Goal: Task Accomplishment & Management: Complete application form

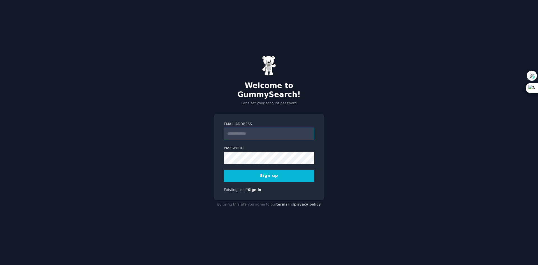
click at [233, 129] on input "Email Address" at bounding box center [269, 133] width 90 height 12
type input "**********"
click at [279, 173] on button "Sign up" at bounding box center [269, 176] width 90 height 12
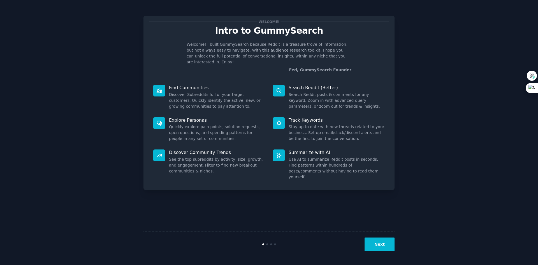
click at [375, 249] on button "Next" at bounding box center [379, 244] width 30 height 14
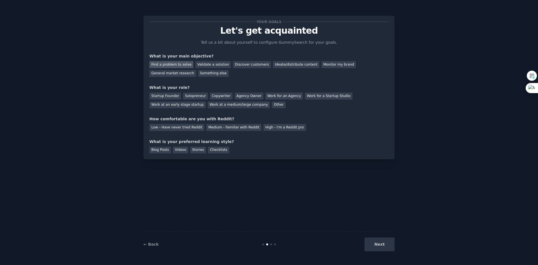
click at [183, 67] on div "Find a problem to solve" at bounding box center [171, 64] width 44 height 7
click at [203, 61] on div "Validate a solution" at bounding box center [213, 64] width 36 height 7
click at [189, 95] on div "Solopreneur" at bounding box center [195, 95] width 25 height 7
click at [219, 124] on div "Medium - Familiar with Reddit" at bounding box center [233, 127] width 55 height 7
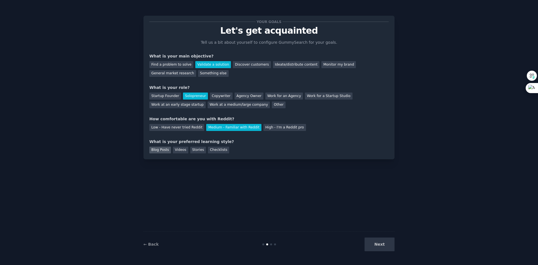
click at [155, 152] on div "Blog Posts" at bounding box center [160, 149] width 22 height 7
click at [381, 246] on button "Next" at bounding box center [379, 244] width 30 height 14
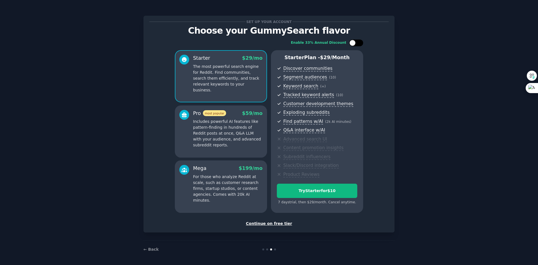
click at [353, 44] on div at bounding box center [352, 43] width 6 height 6
click at [353, 44] on icon at bounding box center [352, 42] width 3 height 3
checkbox input "false"
click at [271, 225] on div "Continue on free tier" at bounding box center [268, 223] width 239 height 6
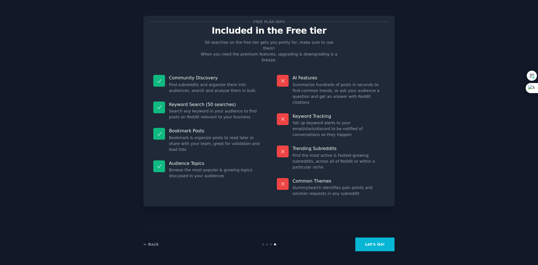
click at [375, 242] on button "Let's Go!" at bounding box center [374, 244] width 39 height 14
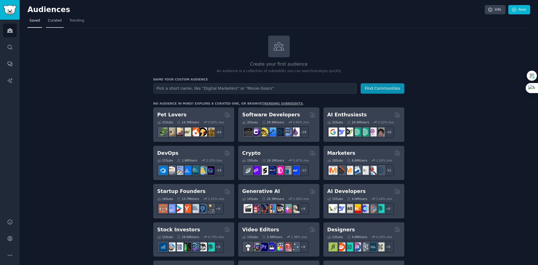
click at [51, 20] on span "Curated" at bounding box center [55, 20] width 14 height 5
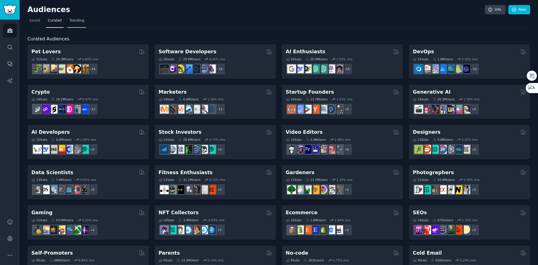
click at [69, 20] on span "Trending" at bounding box center [76, 20] width 15 height 5
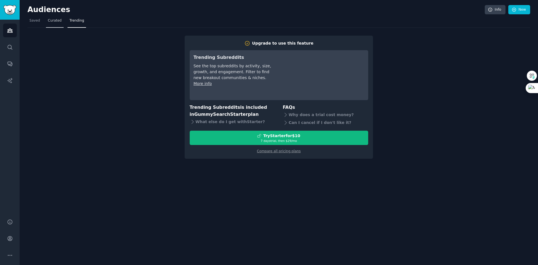
click at [48, 24] on link "Curated" at bounding box center [55, 21] width 18 height 11
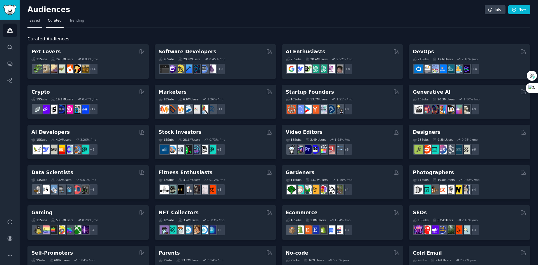
click at [31, 25] on link "Saved" at bounding box center [34, 21] width 15 height 11
